Goal: Communication & Community: Ask a question

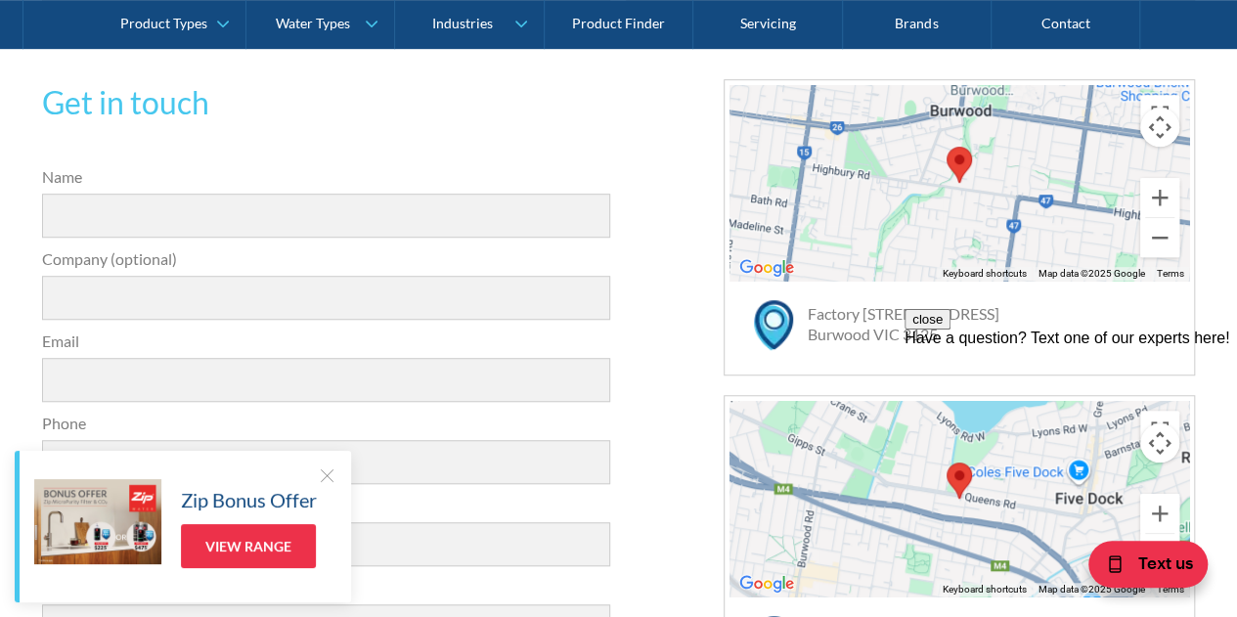
scroll to position [685, 0]
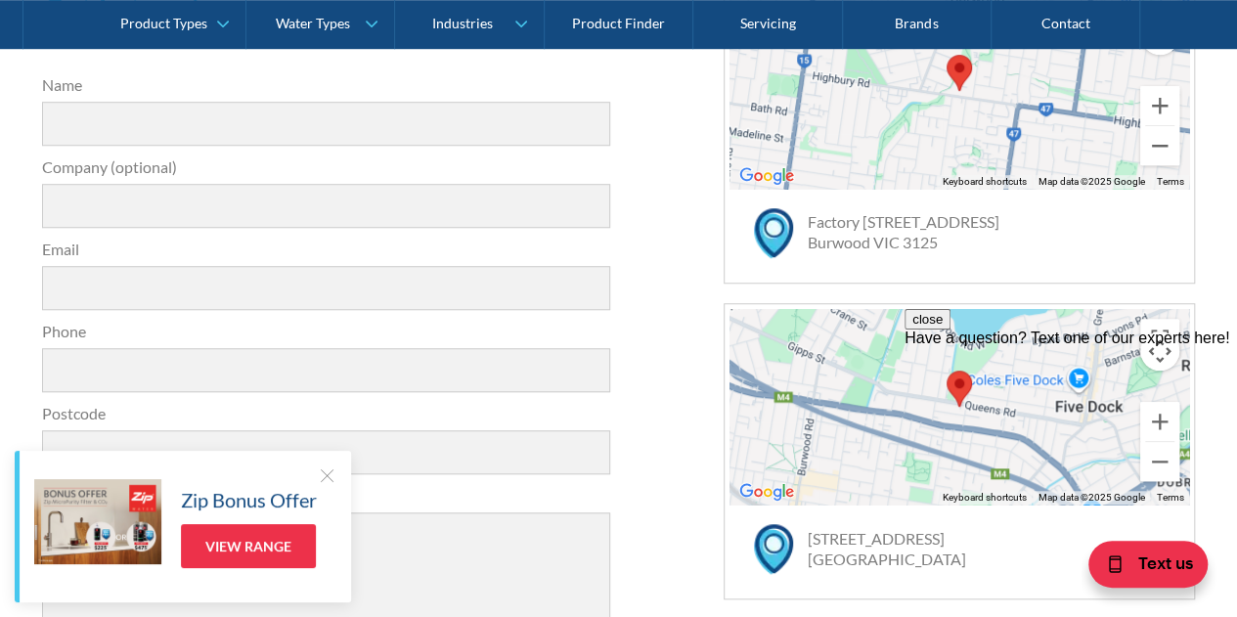
click at [330, 470] on div at bounding box center [327, 476] width 20 height 20
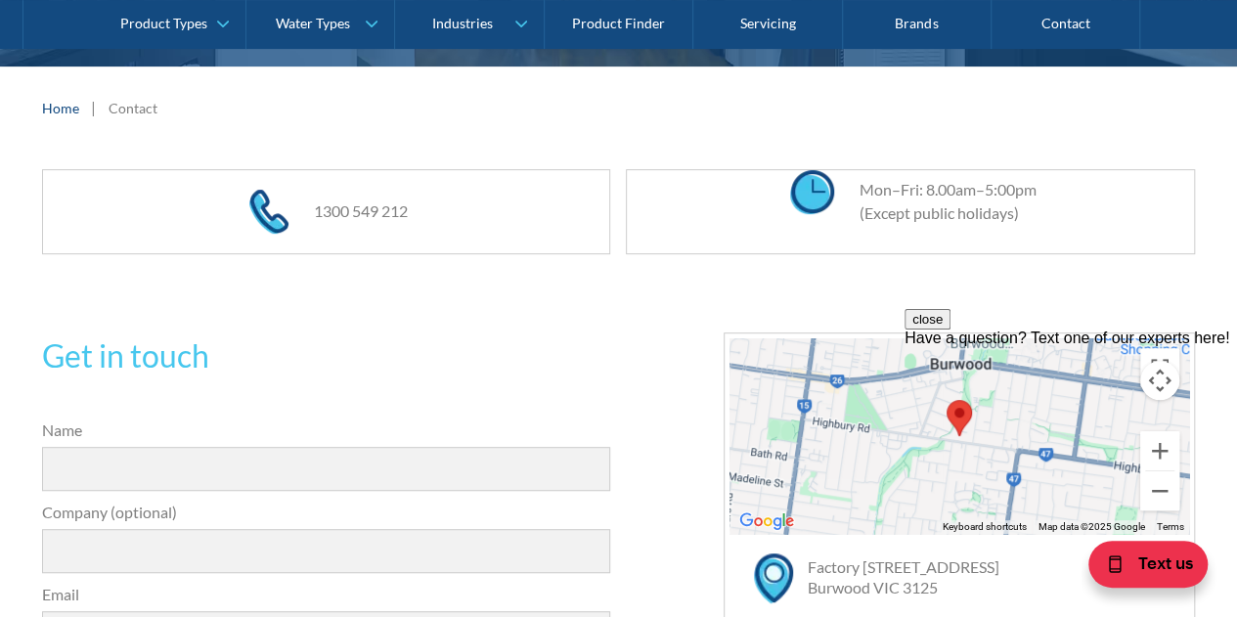
scroll to position [587, 0]
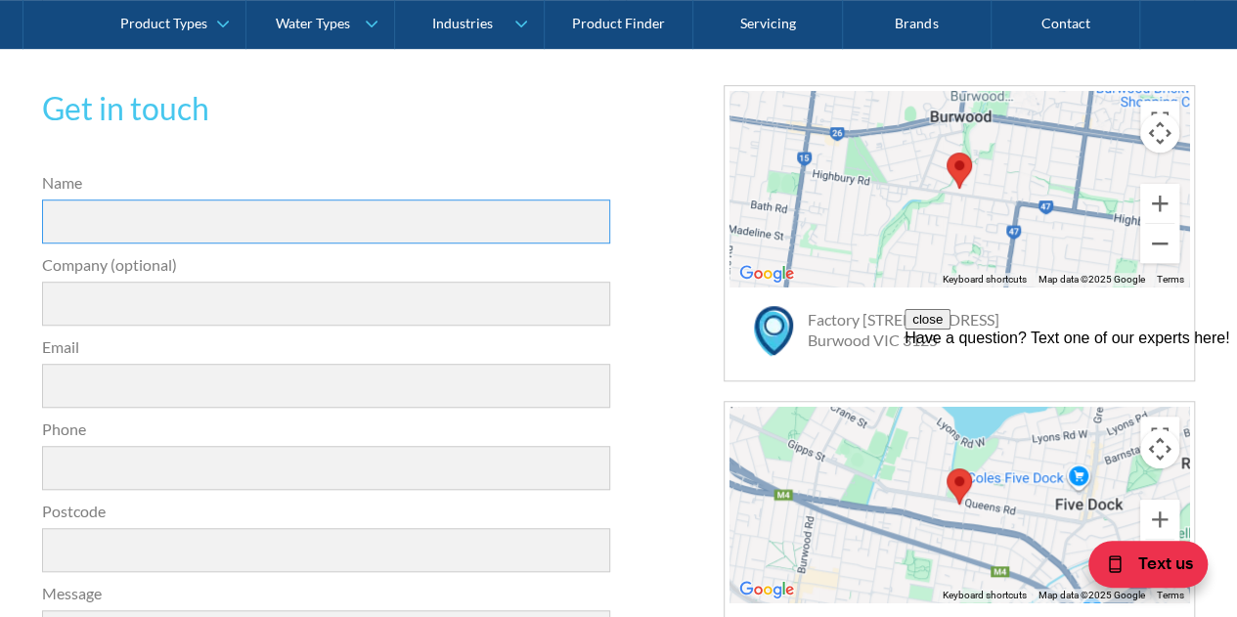
click at [67, 207] on input "Name" at bounding box center [326, 222] width 569 height 44
type input "[PERSON_NAME]"
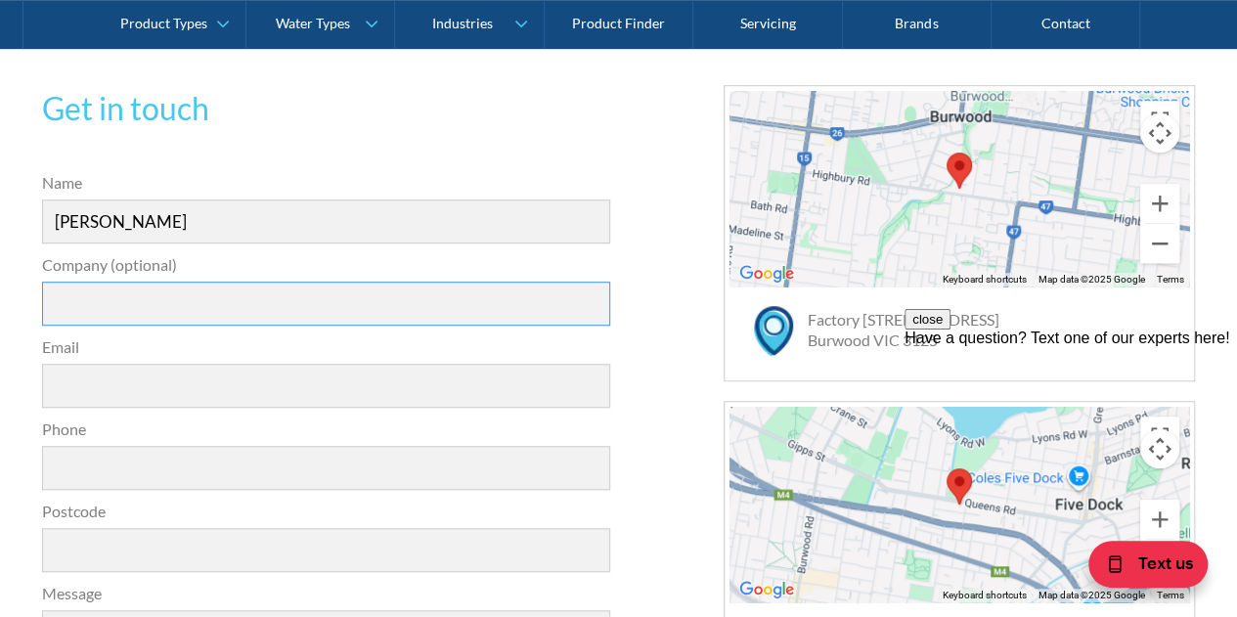
click at [74, 313] on input "Company (optional)" at bounding box center [326, 304] width 569 height 44
click at [116, 300] on input "Frasers property" at bounding box center [326, 304] width 569 height 44
type input "Frasers Property"
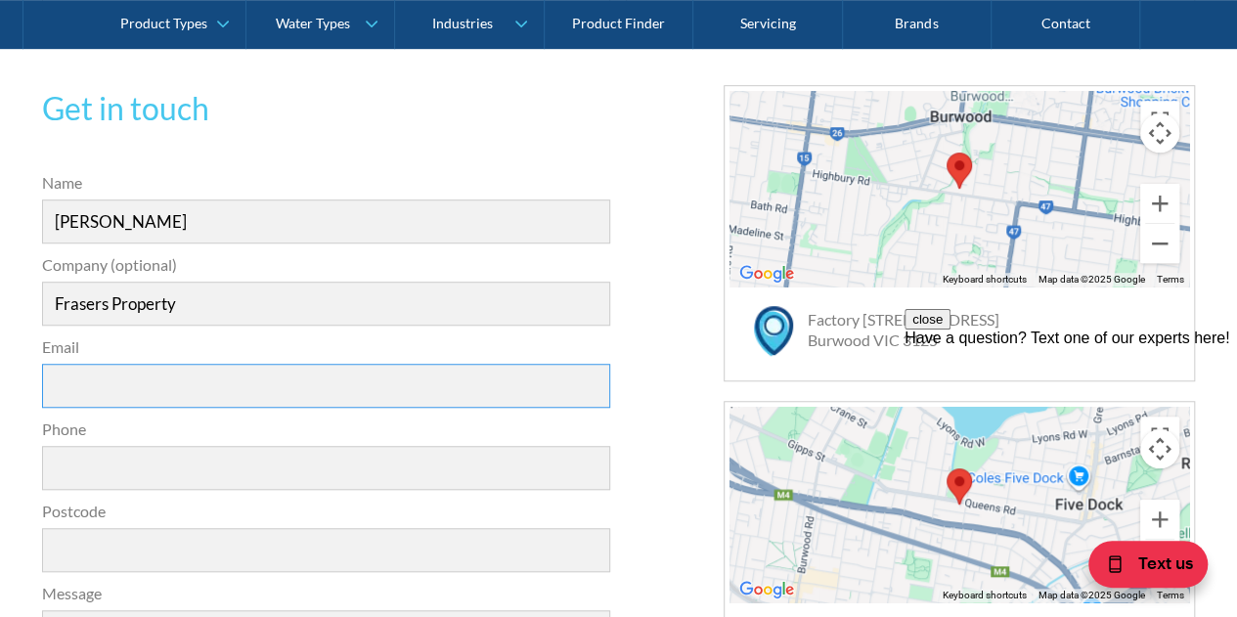
click at [88, 378] on input "Email" at bounding box center [326, 386] width 569 height 44
type input "[PERSON_NAME][EMAIL_ADDRESS][PERSON_NAME][DOMAIN_NAME]"
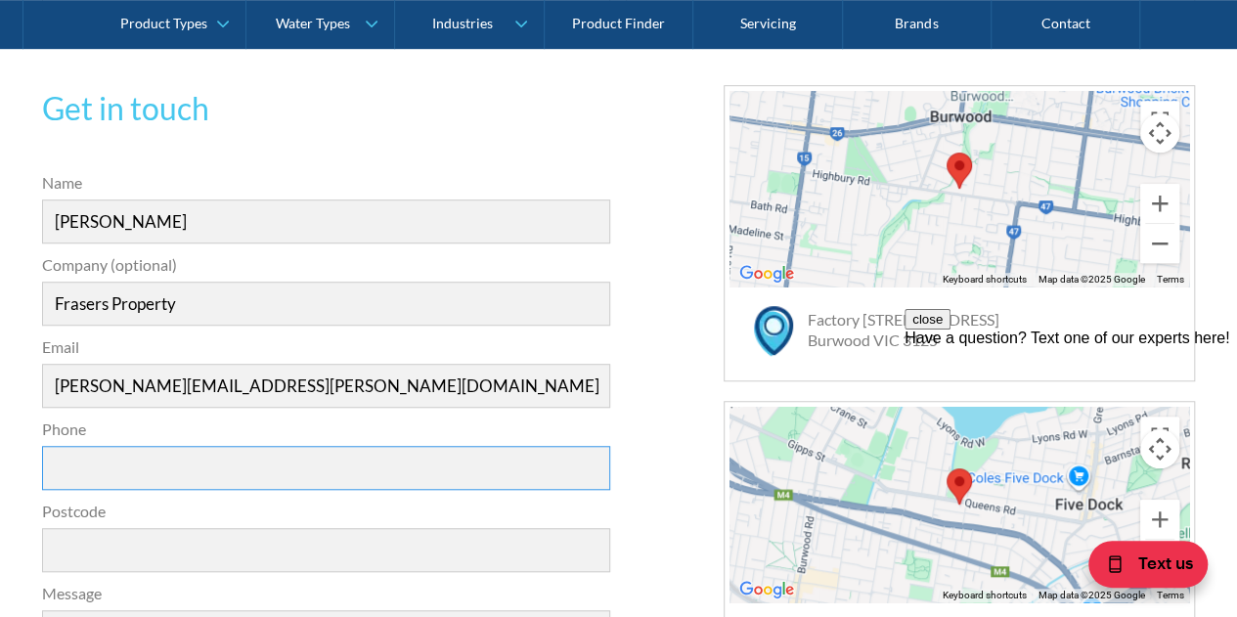
click at [63, 466] on input "Phone" at bounding box center [326, 468] width 569 height 44
type input "0407674792"
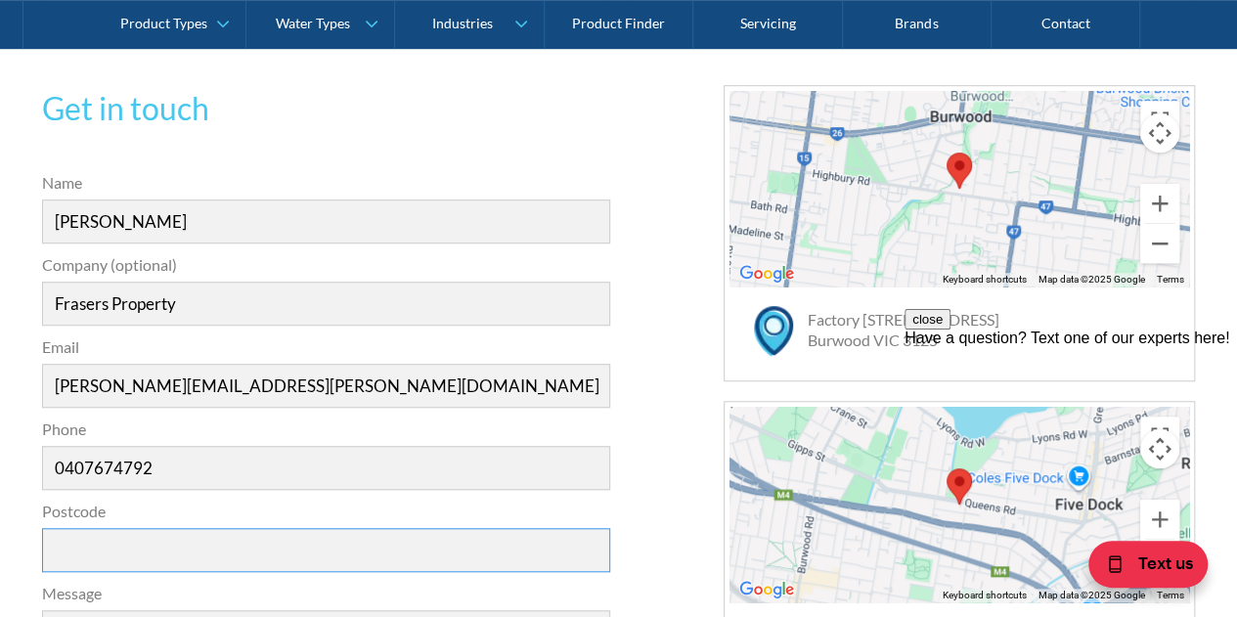
click at [78, 553] on input "Postcode" at bounding box center [326, 550] width 569 height 44
type input "3151"
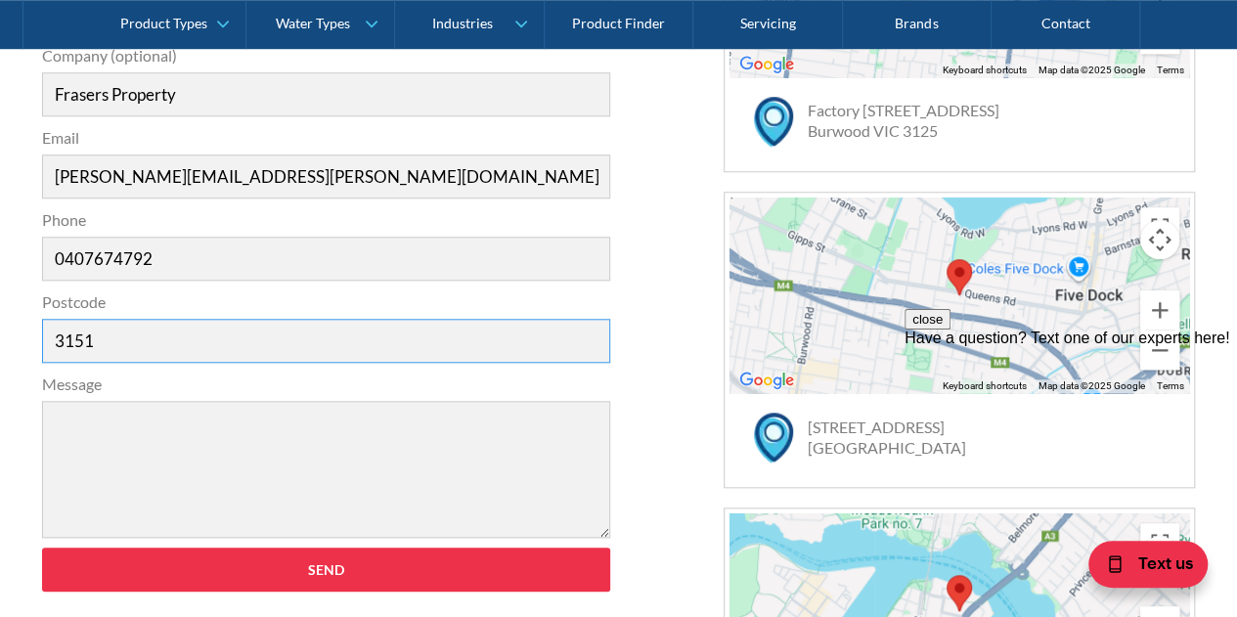
scroll to position [880, 0]
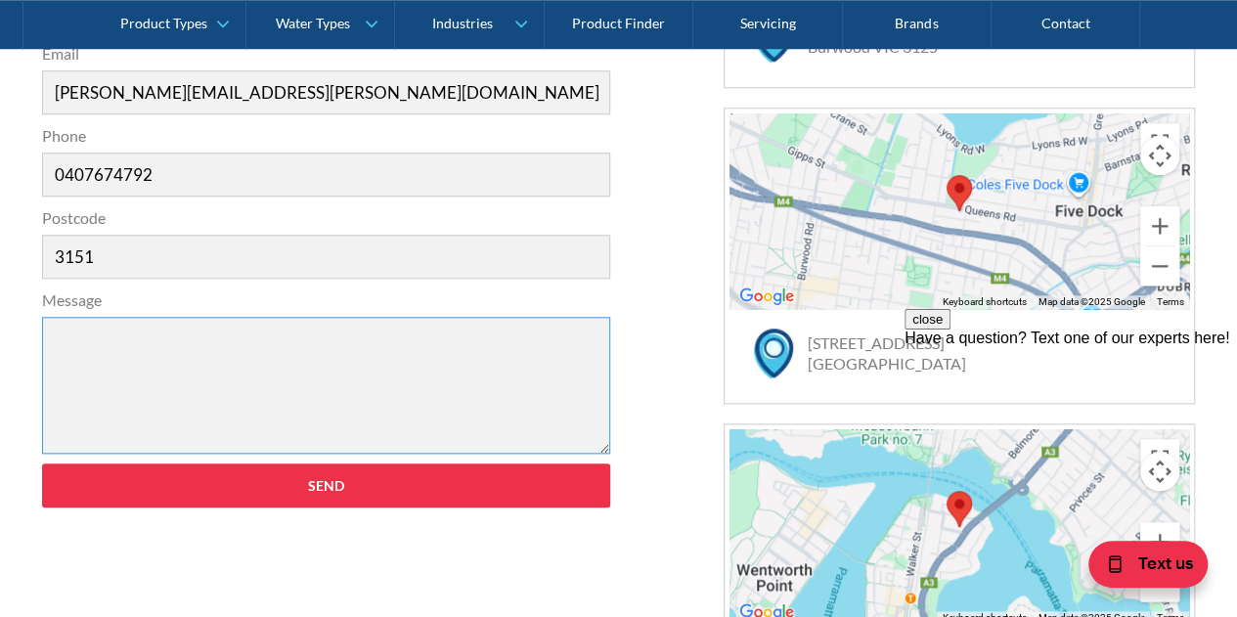
click at [84, 343] on textarea "Message" at bounding box center [326, 385] width 569 height 137
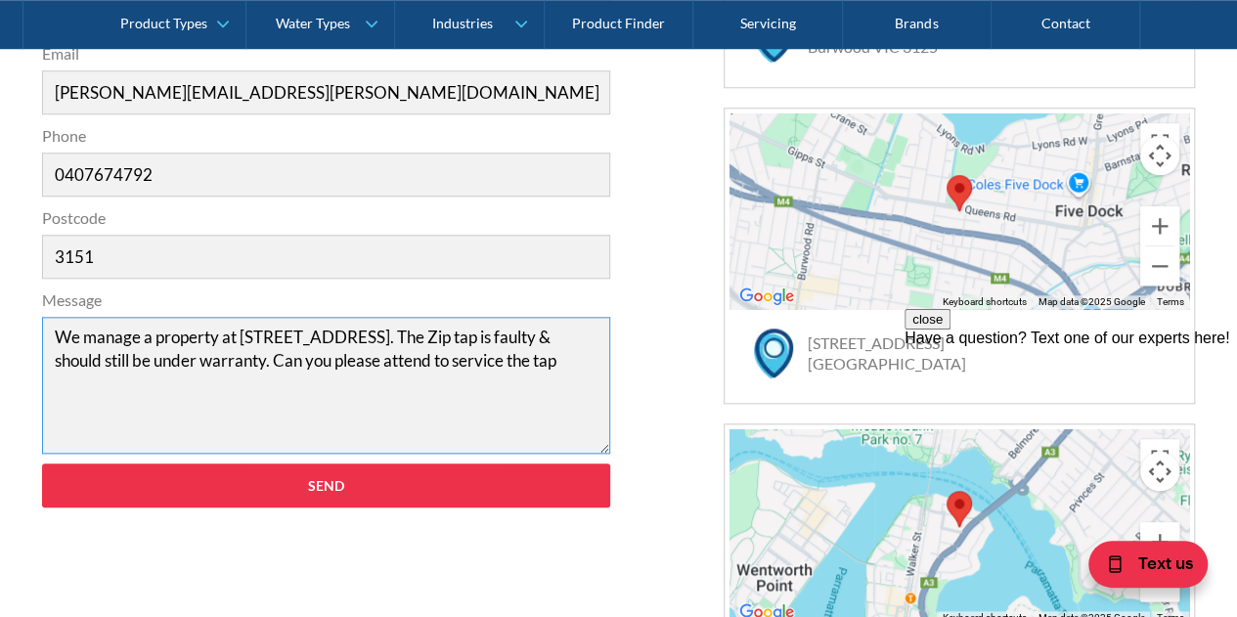
click at [564, 358] on textarea "We manage a property at [STREET_ADDRESS]. The Zip tap is faulty & should still …" at bounding box center [326, 385] width 569 height 137
click at [267, 384] on textarea "We manage a property at [STREET_ADDRESS]. The Zip tap is faulty & should still …" at bounding box center [326, 385] width 569 height 137
paste textarea "0481 155 792"
click at [270, 382] on textarea "We manage a property at [STREET_ADDRESS]. The Zip tap is faulty & should still …" at bounding box center [326, 385] width 569 height 137
click at [387, 382] on textarea "We manage a property at [STREET_ADDRESS]. The Zip tap is faulty & should still …" at bounding box center [326, 385] width 569 height 137
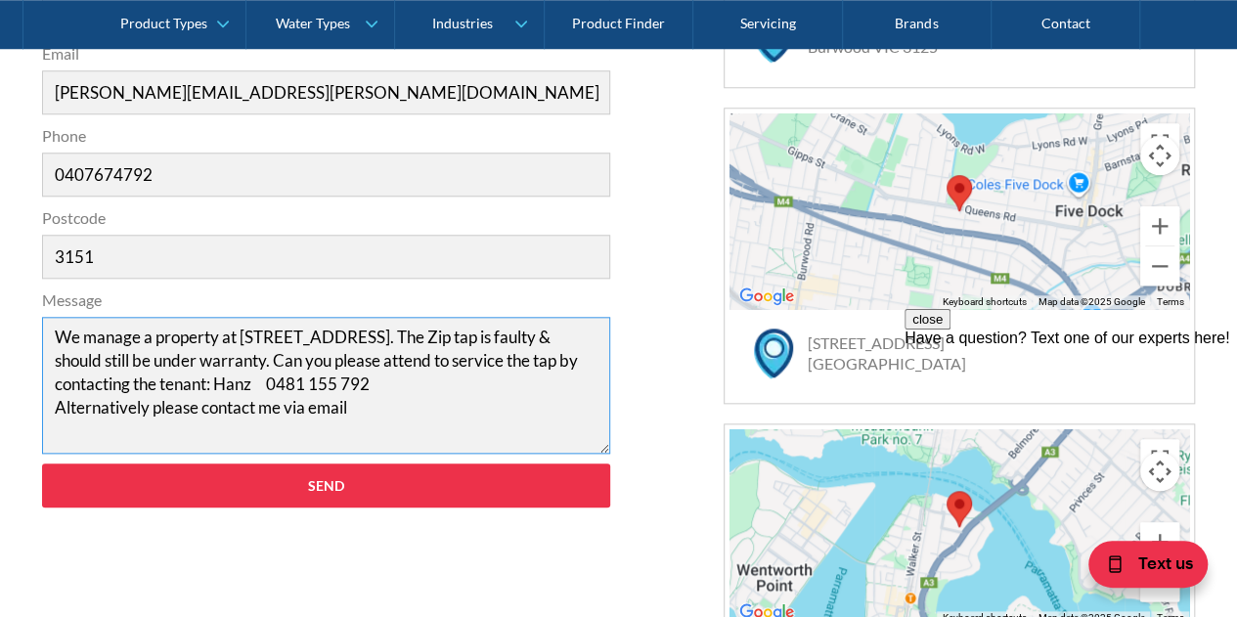
click at [288, 413] on textarea "We manage a property at [STREET_ADDRESS]. The Zip tap is faulty & should still …" at bounding box center [326, 385] width 569 height 137
click at [494, 413] on textarea "We manage a property at [STREET_ADDRESS]. The Zip tap is faulty & should still …" at bounding box center [326, 385] width 569 height 137
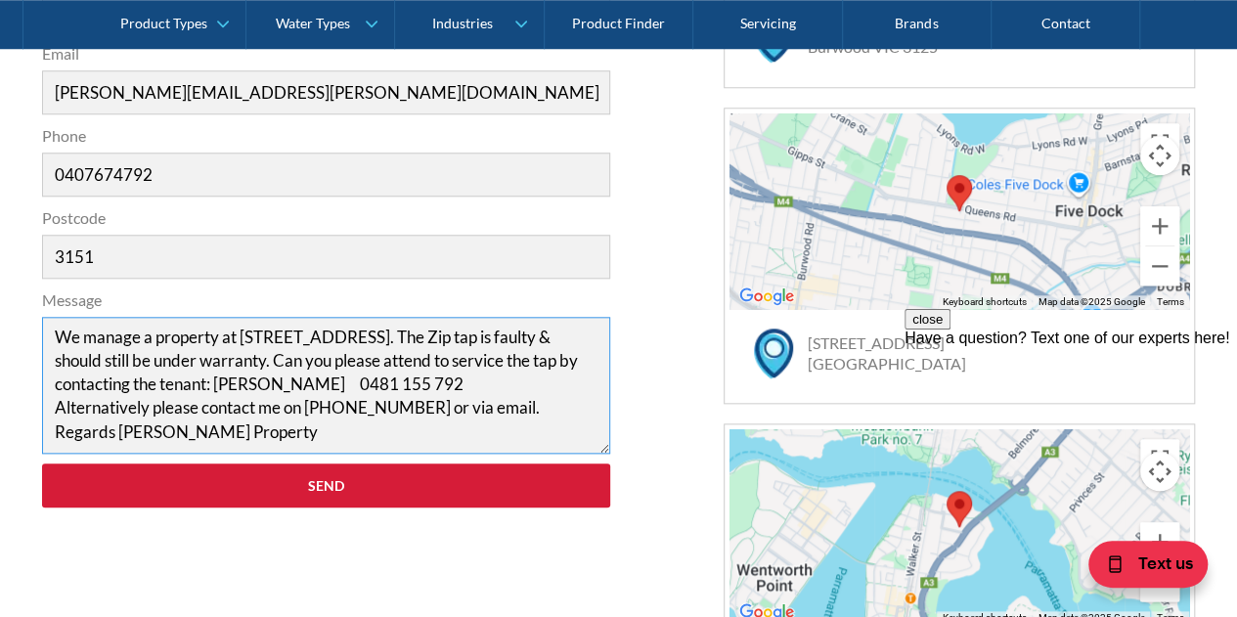
type textarea "We manage a property at [STREET_ADDRESS]. The Zip tap is faulty & should still …"
click at [349, 476] on input "Send" at bounding box center [326, 486] width 569 height 44
